Goal: Task Accomplishment & Management: Manage account settings

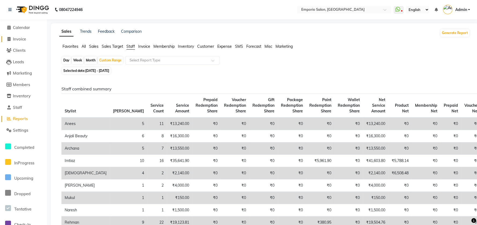
click at [23, 39] on span "Invoice" at bounding box center [19, 39] width 13 height 5
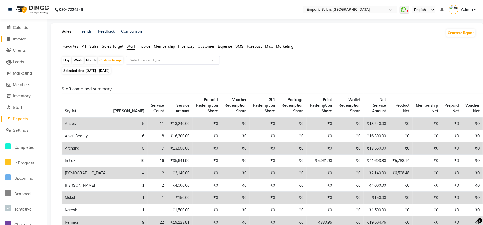
select select "6332"
select select "service"
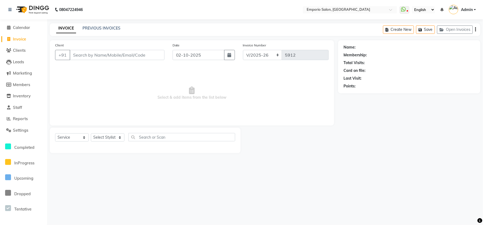
click at [118, 142] on div "Select Service Product Membership Package Voucher Prepaid Gift Card Select Styl…" at bounding box center [145, 139] width 180 height 13
click at [118, 136] on select "Select Stylist [PERSON_NAME] beauty Archana [PERSON_NAME] [PERSON_NAME] [PERSON…" at bounding box center [111, 137] width 41 height 8
click at [79, 57] on input "Client" at bounding box center [117, 55] width 95 height 10
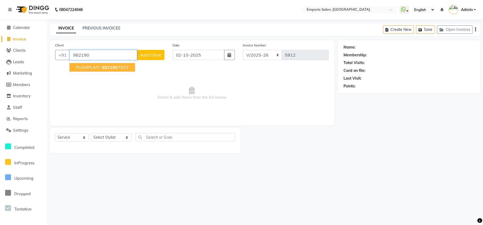
click at [110, 66] on span "982190" at bounding box center [110, 67] width 16 height 5
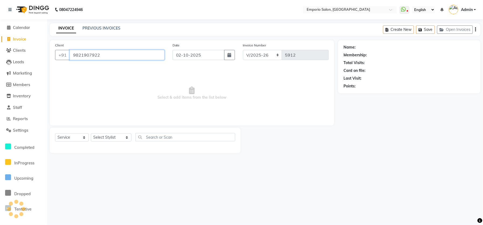
type input "9821907922"
select select "1: Object"
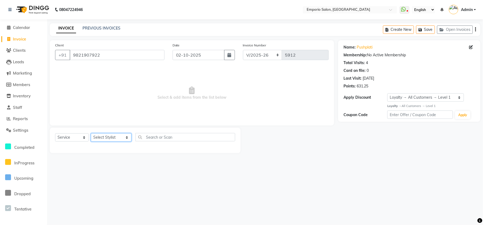
click at [118, 134] on select "Select Stylist Anees Anjali beauty Archana Asad ashish AYUSH chunmun Imtiaz Ish…" at bounding box center [111, 137] width 41 height 8
select select "48039"
click at [91, 133] on select "Select Stylist Anees Anjali beauty Archana Asad ashish AYUSH chunmun Imtiaz Ish…" at bounding box center [111, 137] width 41 height 8
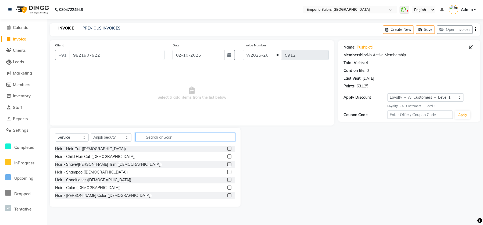
click at [148, 137] on input "text" at bounding box center [185, 137] width 100 height 8
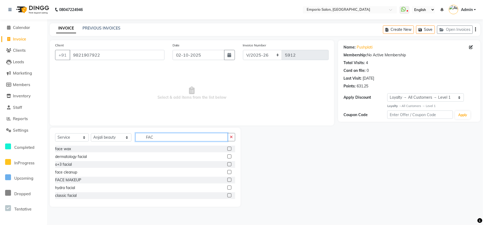
type input "FAC"
click at [88, 154] on div "dermatology facial" at bounding box center [145, 157] width 180 height 7
click at [86, 155] on div "dermatology facial" at bounding box center [71, 157] width 32 height 6
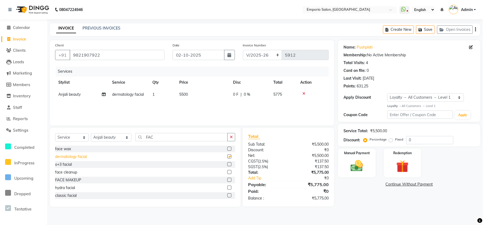
checkbox input "false"
drag, startPoint x: 233, startPoint y: 135, endPoint x: 227, endPoint y: 137, distance: 6.7
click at [233, 135] on button "button" at bounding box center [231, 137] width 8 height 8
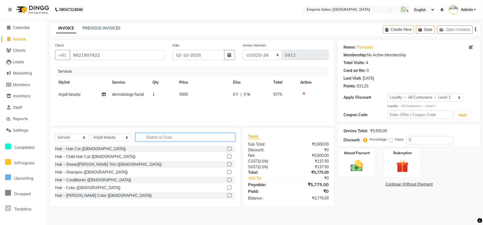
click at [217, 138] on input "text" at bounding box center [185, 137] width 100 height 8
type input "BL"
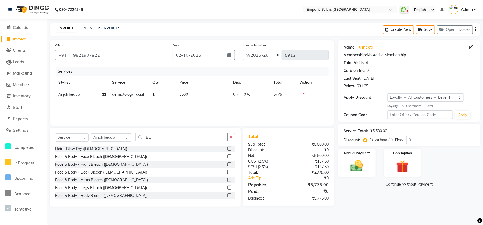
click at [85, 146] on div "Hair - Blow Dry (Female)" at bounding box center [145, 149] width 180 height 7
click at [93, 157] on div "Face & Body - Face Bleach (Female)" at bounding box center [101, 157] width 92 height 6
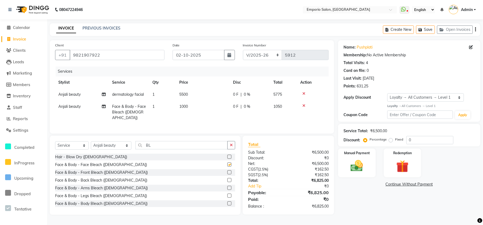
checkbox input "false"
click at [232, 144] on icon "button" at bounding box center [231, 145] width 3 height 4
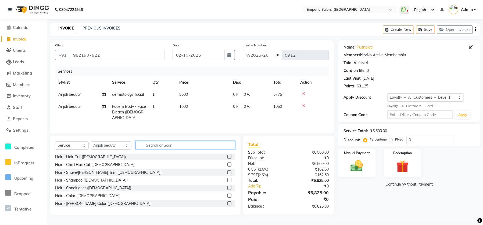
click at [146, 145] on input "text" at bounding box center [185, 145] width 100 height 8
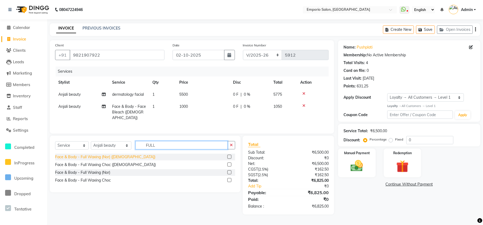
type input "FULL"
click at [88, 155] on div "Face & Body - Full Waxing (Nor) (Female)" at bounding box center [105, 157] width 100 height 6
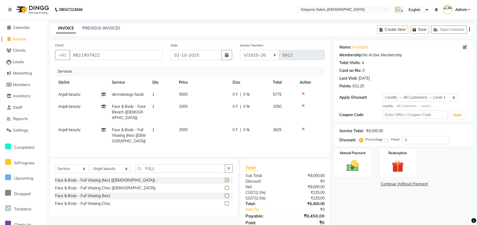
checkbox input "false"
click at [228, 125] on td "2500" at bounding box center [203, 135] width 54 height 23
select select "48039"
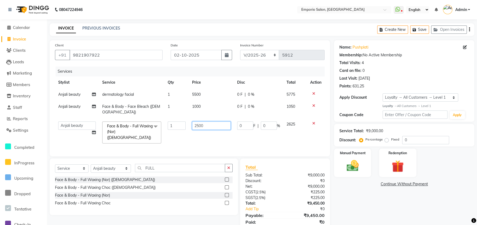
click at [228, 125] on input "2500" at bounding box center [211, 126] width 39 height 8
type input "2"
type input "1500"
click at [190, 123] on td "1500" at bounding box center [211, 132] width 45 height 28
select select "48039"
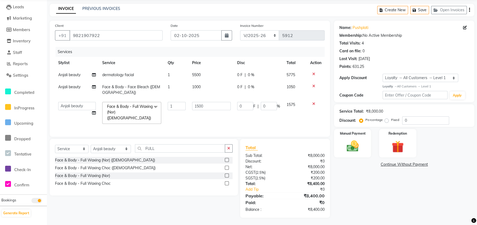
scroll to position [36, 0]
click at [356, 148] on img at bounding box center [353, 146] width 21 height 15
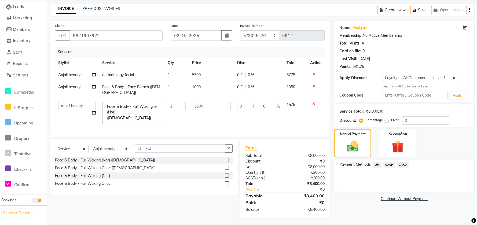
click at [389, 167] on span "CASH" at bounding box center [390, 165] width 12 height 6
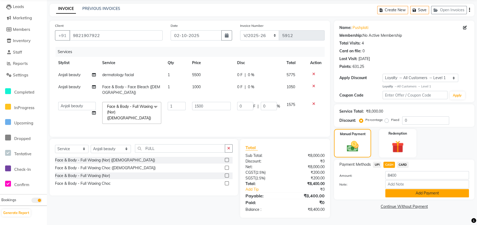
click at [393, 194] on button "Add Payment" at bounding box center [428, 193] width 84 height 8
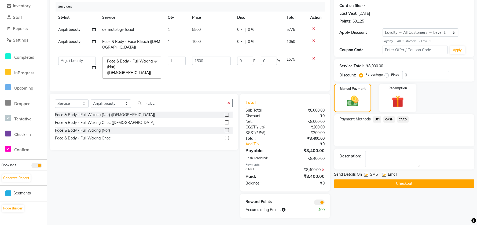
scroll to position [65, 0]
click at [394, 184] on button "Checkout" at bounding box center [404, 183] width 140 height 8
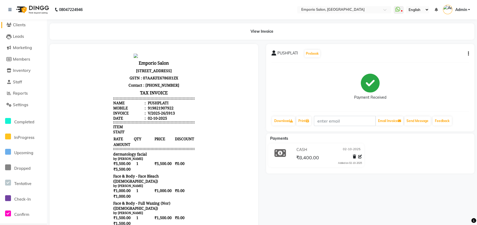
click at [18, 25] on span "Clients" at bounding box center [19, 24] width 13 height 5
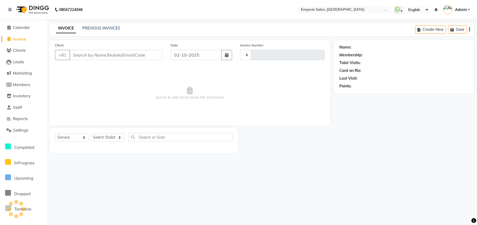
select select "service"
type input "5912"
select select "6332"
click at [73, 55] on input "Client" at bounding box center [117, 55] width 95 height 10
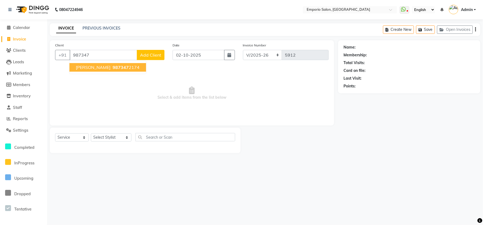
click at [98, 68] on span "anuj gupta" at bounding box center [93, 67] width 35 height 5
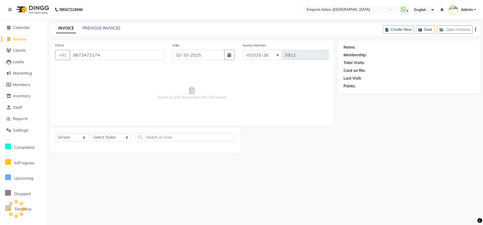
type input "9873472174"
select select "1: Object"
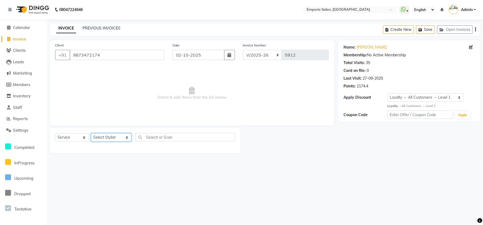
click at [119, 140] on select "Select Stylist [PERSON_NAME] beauty Archana [PERSON_NAME] [PERSON_NAME] [PERSON…" at bounding box center [111, 137] width 41 height 8
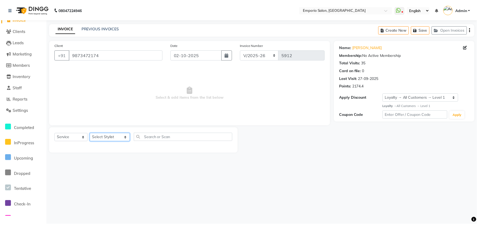
scroll to position [36, 0]
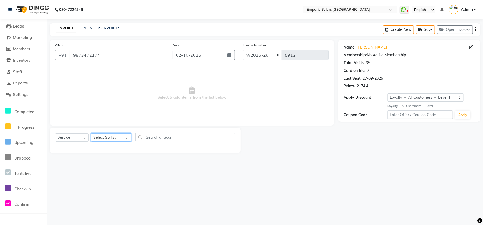
click at [102, 137] on select "Select Stylist [PERSON_NAME] beauty Archana [PERSON_NAME] [PERSON_NAME] [PERSON…" at bounding box center [111, 137] width 41 height 8
click at [115, 138] on select "Select Stylist [PERSON_NAME] beauty Archana [PERSON_NAME] [PERSON_NAME] [PERSON…" at bounding box center [111, 137] width 41 height 8
select select "47514"
click at [91, 133] on select "Select Stylist [PERSON_NAME] beauty Archana [PERSON_NAME] [PERSON_NAME] [PERSON…" at bounding box center [111, 137] width 41 height 8
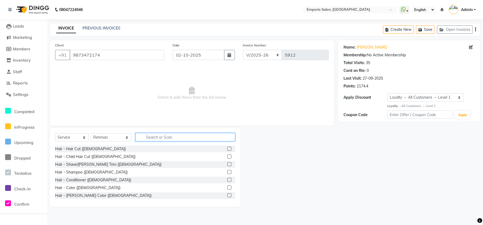
click at [160, 135] on input "text" at bounding box center [185, 137] width 100 height 8
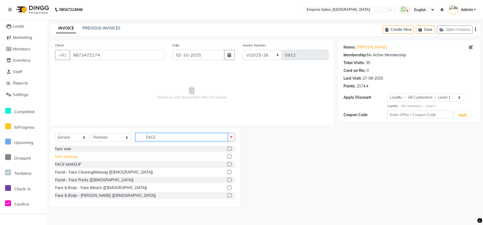
type input "FACE"
click at [63, 158] on div "face cleanup" at bounding box center [66, 157] width 22 height 6
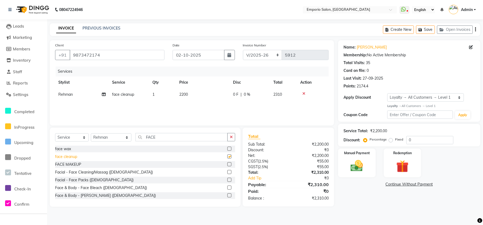
checkbox input "false"
drag, startPoint x: 149, startPoint y: 136, endPoint x: 175, endPoint y: 131, distance: 26.3
click at [150, 136] on input "FACE" at bounding box center [181, 137] width 92 height 8
drag, startPoint x: 242, startPoint y: 132, endPoint x: 239, endPoint y: 134, distance: 3.4
click at [241, 133] on div "Total Sub Total: ₹2,200.00 Discount: ₹0 Net: ₹2,200.00 CGST ( 2.5% ) ₹55.00 SGS…" at bounding box center [288, 167] width 97 height 79
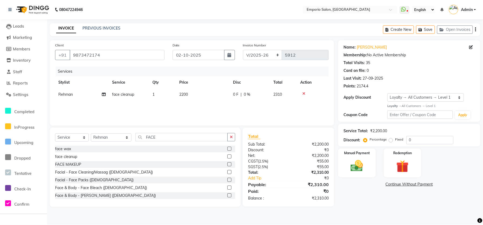
click at [234, 136] on button "button" at bounding box center [231, 137] width 8 height 8
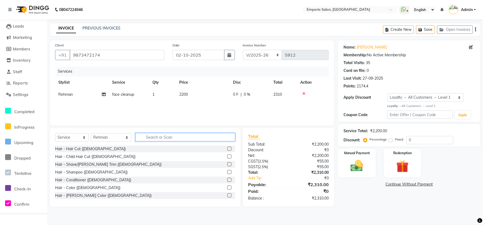
drag, startPoint x: 224, startPoint y: 138, endPoint x: 170, endPoint y: 149, distance: 55.0
click at [213, 140] on input "text" at bounding box center [185, 137] width 100 height 8
click at [227, 147] on label at bounding box center [229, 149] width 4 height 4
click at [227, 147] on input "checkbox" at bounding box center [228, 148] width 3 height 3
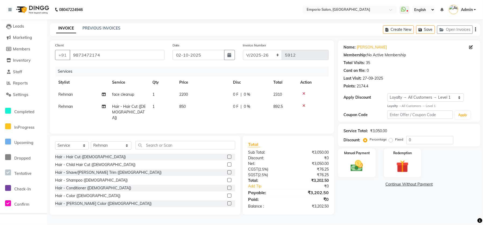
checkbox input "false"
click at [213, 96] on td "2200" at bounding box center [203, 95] width 54 height 12
select select "47514"
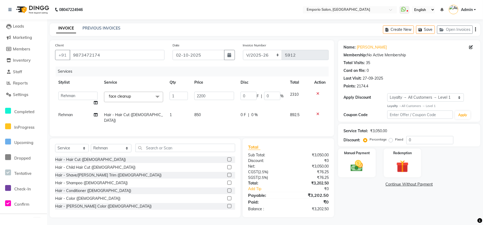
click at [316, 113] on icon at bounding box center [317, 114] width 3 height 4
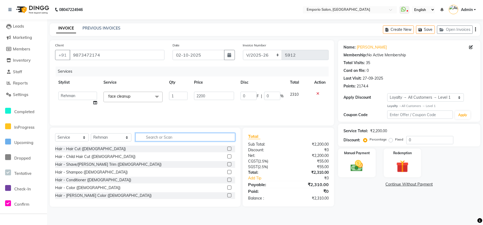
click at [216, 137] on input "text" at bounding box center [185, 137] width 100 height 8
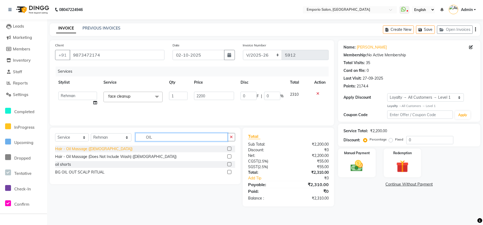
type input "OIL"
click at [77, 149] on div "Hair - Oil Massage (Male)" at bounding box center [93, 149] width 77 height 6
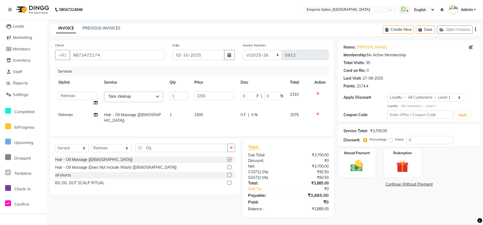
checkbox input "false"
drag, startPoint x: 218, startPoint y: 99, endPoint x: 220, endPoint y: 94, distance: 5.8
click at [219, 96] on input "2200" at bounding box center [214, 96] width 40 height 8
click at [220, 94] on input "2200" at bounding box center [214, 96] width 40 height 8
type input "2"
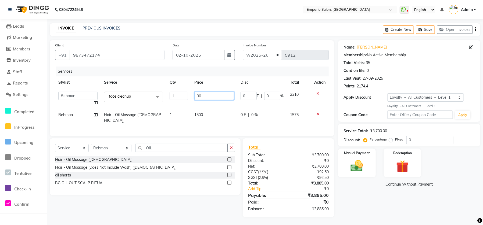
type input "300"
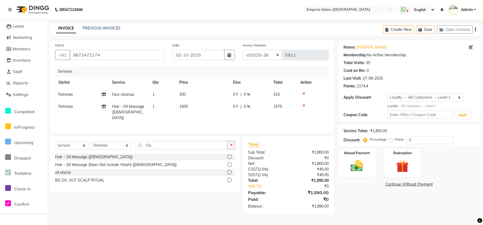
click at [217, 113] on td "1500" at bounding box center [203, 112] width 54 height 23
select select "47514"
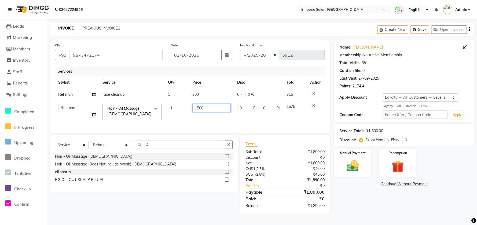
click at [217, 109] on input "1500" at bounding box center [212, 108] width 38 height 8
click at [218, 108] on input "1500" at bounding box center [212, 108] width 38 height 8
type input "1"
type input "1000"
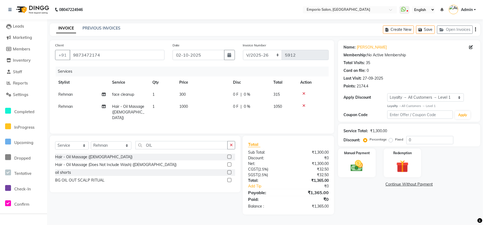
click at [201, 94] on td "300" at bounding box center [203, 95] width 54 height 12
select select "47514"
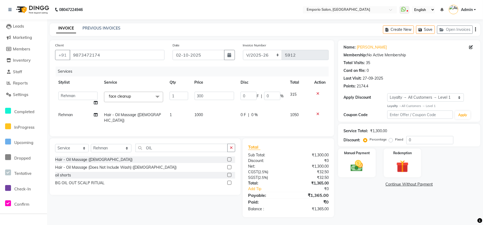
click at [204, 94] on input "300" at bounding box center [214, 96] width 40 height 8
type input "3000"
click at [213, 111] on td "1000" at bounding box center [214, 118] width 46 height 18
select select "47514"
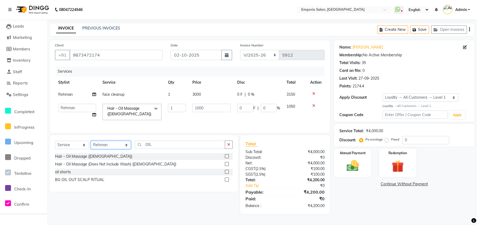
click at [112, 146] on select "Select Stylist Anees Anjali beauty Archana Asad ashish AYUSH chunmun Imtiaz Ish…" at bounding box center [111, 145] width 40 height 8
click at [228, 147] on button "button" at bounding box center [229, 145] width 8 height 8
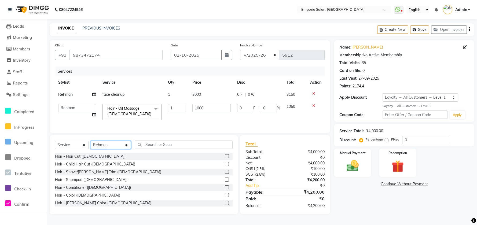
click at [114, 149] on select "Select Stylist Anees Anjali beauty Archana Asad ashish AYUSH chunmun Imtiaz Ish…" at bounding box center [111, 145] width 40 height 8
select select "47509"
click at [91, 146] on select "Select Stylist Anees Anjali beauty Archana Asad ashish AYUSH chunmun Imtiaz Ish…" at bounding box center [111, 145] width 40 height 8
click at [143, 147] on input "text" at bounding box center [184, 145] width 98 height 8
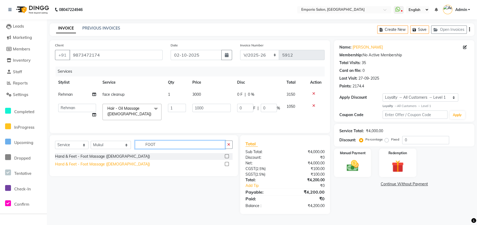
type input "FOOT"
click at [75, 167] on div "Hand & Feet - Foot Massage (Female)" at bounding box center [102, 165] width 95 height 6
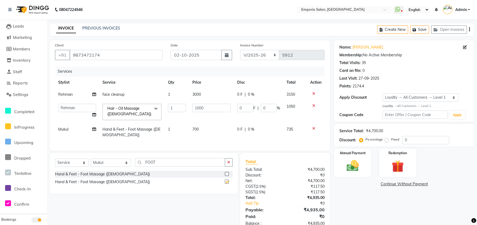
checkbox input "false"
click at [230, 122] on td "1000" at bounding box center [211, 112] width 45 height 23
click at [363, 165] on div "Manual Payment" at bounding box center [353, 163] width 39 height 30
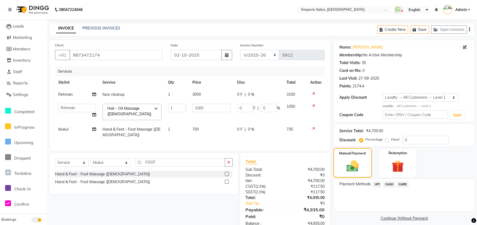
scroll to position [20, 0]
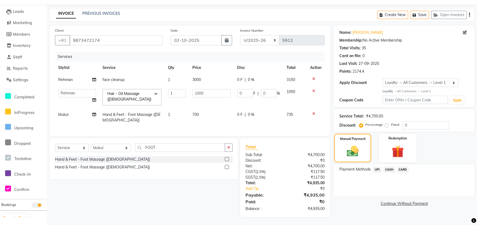
click at [378, 167] on span "UPI" at bounding box center [377, 170] width 8 height 6
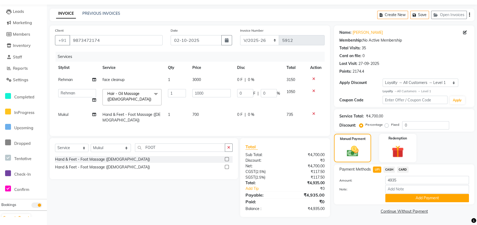
click at [389, 167] on span "CASH" at bounding box center [390, 170] width 12 height 6
click at [377, 167] on span "UPI" at bounding box center [377, 170] width 8 height 6
click at [394, 194] on button "Add Payment" at bounding box center [428, 198] width 84 height 8
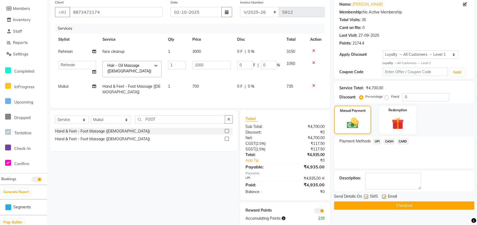
scroll to position [57, 0]
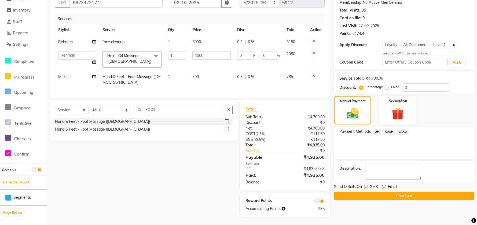
click at [394, 194] on button "Checkout" at bounding box center [404, 196] width 140 height 8
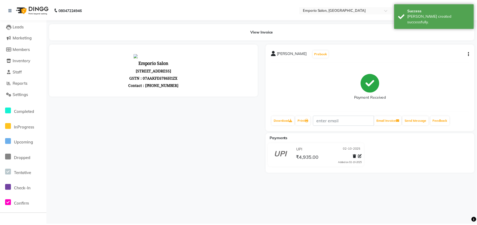
scroll to position [26, 0]
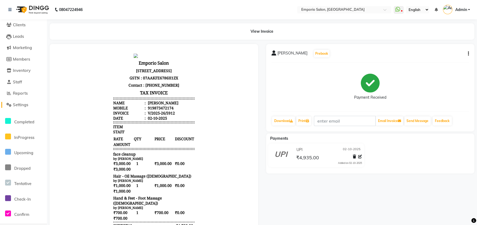
click at [15, 105] on span "Settings" at bounding box center [20, 104] width 15 height 5
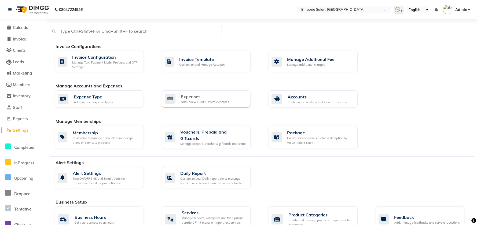
click at [185, 100] on div "Add / View / Edit / Delete expenses" at bounding box center [205, 102] width 48 height 5
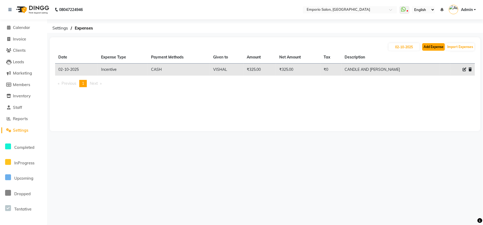
click at [430, 47] on button "Add Expense" at bounding box center [433, 47] width 23 height 8
select select "1"
select select "5330"
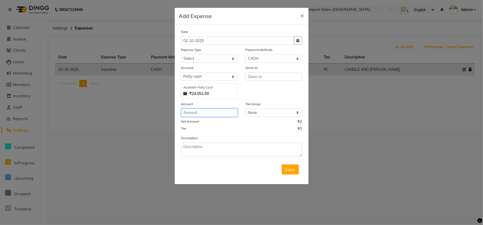
click at [199, 112] on input "number" at bounding box center [209, 113] width 56 height 8
type input "105"
click at [210, 61] on select "Select Advance Salary Cash transfer to bank Cash transfer to hub Client Snacks …" at bounding box center [209, 59] width 56 height 8
select select "24591"
click at [181, 55] on select "Select Advance Salary Cash transfer to bank Cash transfer to hub Client Snacks …" at bounding box center [209, 59] width 56 height 8
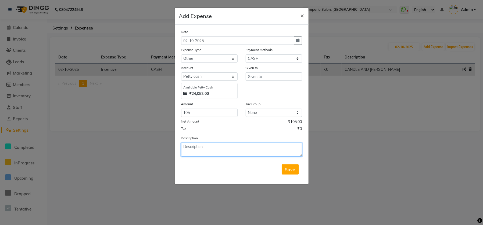
click at [216, 147] on textarea at bounding box center [241, 150] width 121 height 14
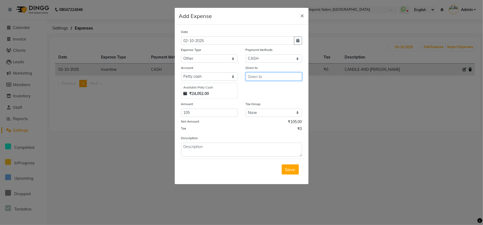
click at [262, 77] on input "text" at bounding box center [273, 77] width 56 height 8
click at [284, 72] on div "Given to" at bounding box center [273, 69] width 56 height 8
click at [281, 78] on input "ANJALI" at bounding box center [273, 77] width 56 height 8
type input "A"
type input "DEERAJ"
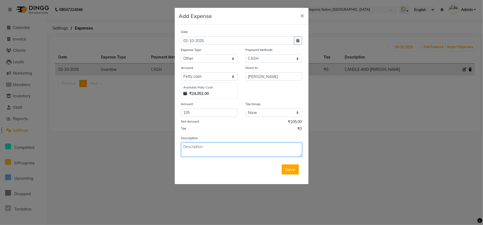
click at [202, 147] on textarea at bounding box center [241, 150] width 121 height 14
type textarea "BURGER"
click at [285, 165] on button "Save" at bounding box center [289, 170] width 17 height 10
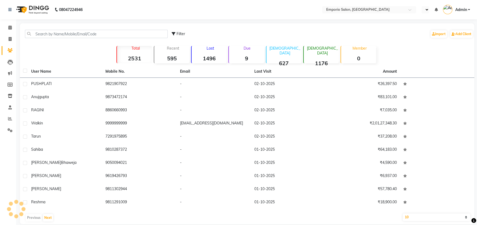
select select "en"
click at [10, 12] on icon at bounding box center [9, 10] width 3 height 4
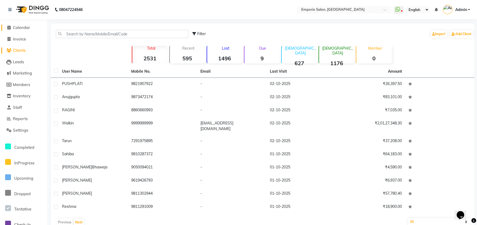
click at [18, 29] on span "Calendar" at bounding box center [21, 27] width 17 height 5
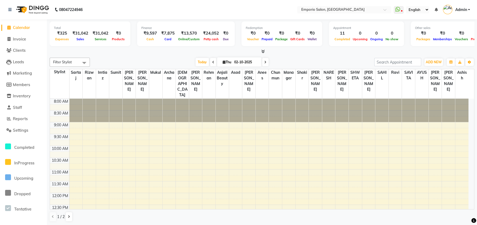
drag, startPoint x: 69, startPoint y: 35, endPoint x: 108, endPoint y: 37, distance: 39.2
click at [108, 37] on div "₹325 Expenses ₹31,042 Sales ₹31,042 Services ₹0 Products" at bounding box center [90, 36] width 72 height 12
drag, startPoint x: 85, startPoint y: 12, endPoint x: 78, endPoint y: 14, distance: 7.5
click at [85, 12] on div "08047224946" at bounding box center [45, 9] width 82 height 15
